Goal: Information Seeking & Learning: Learn about a topic

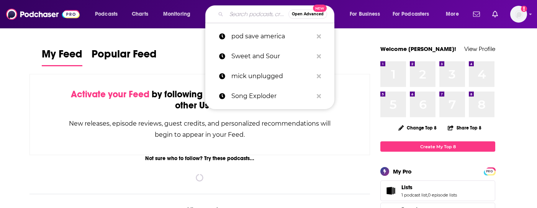
click at [242, 12] on input "Search podcasts, credits, & more..." at bounding box center [257, 14] width 62 height 12
paste input "Can I Vibe With Y'all"
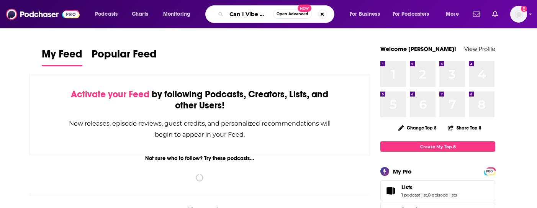
scroll to position [0, 17]
type input "Can I Vibe With Y'all"
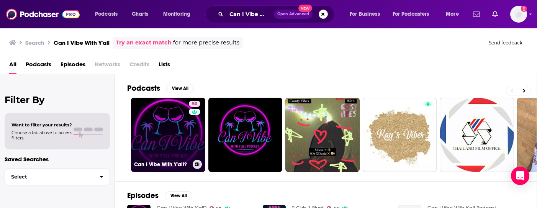
click at [159, 128] on link "50 Can I Vibe With Y'all?" at bounding box center [168, 135] width 74 height 74
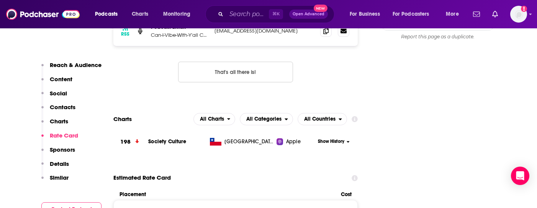
scroll to position [812, 0]
click at [345, 139] on button "Show History" at bounding box center [334, 142] width 37 height 7
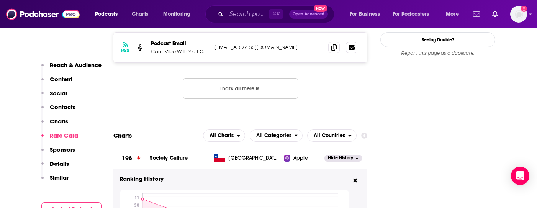
scroll to position [784, 0]
